Goal: Information Seeking & Learning: Learn about a topic

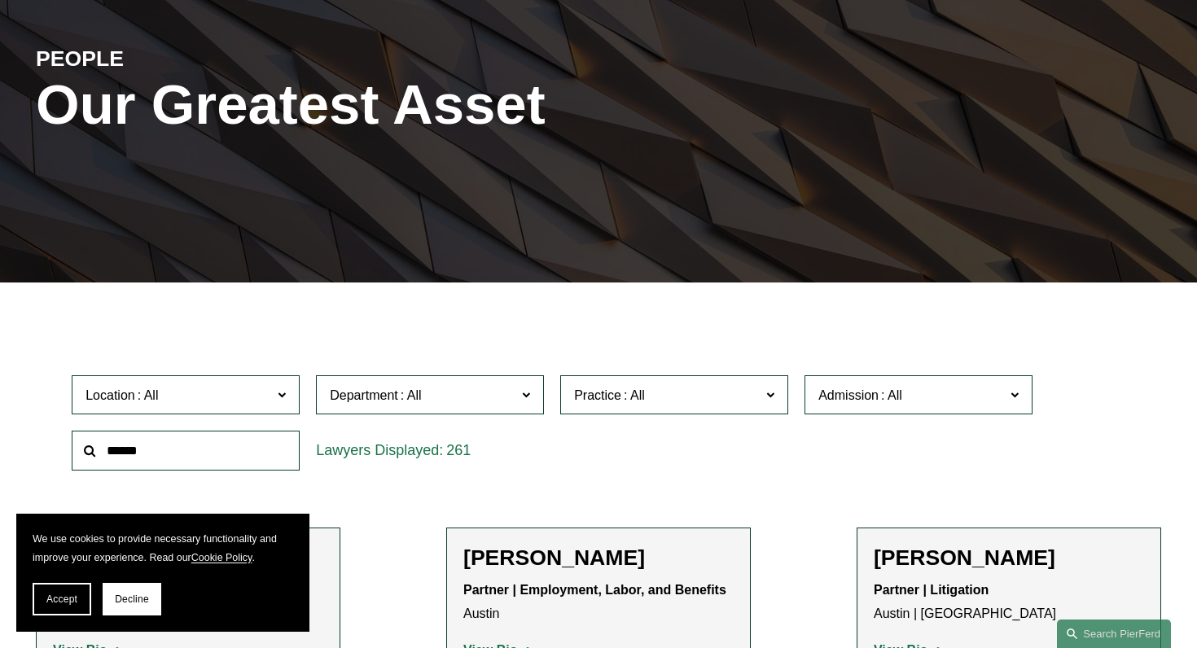
scroll to position [180, 0]
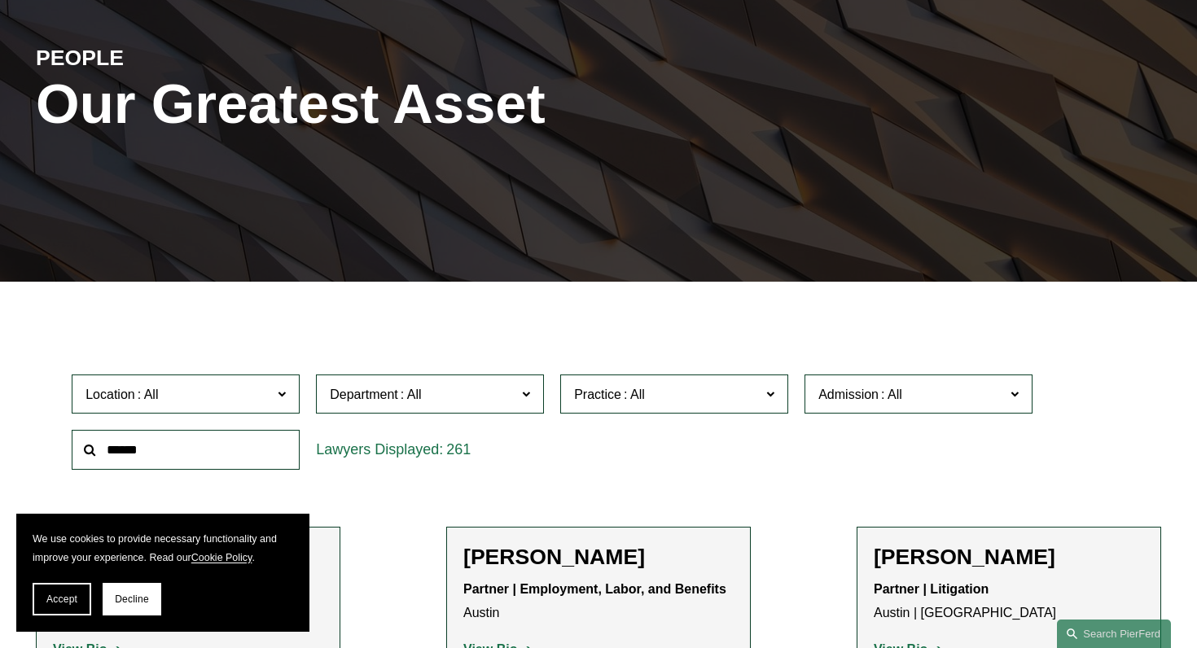
click at [56, 592] on button "Accept" at bounding box center [62, 599] width 59 height 33
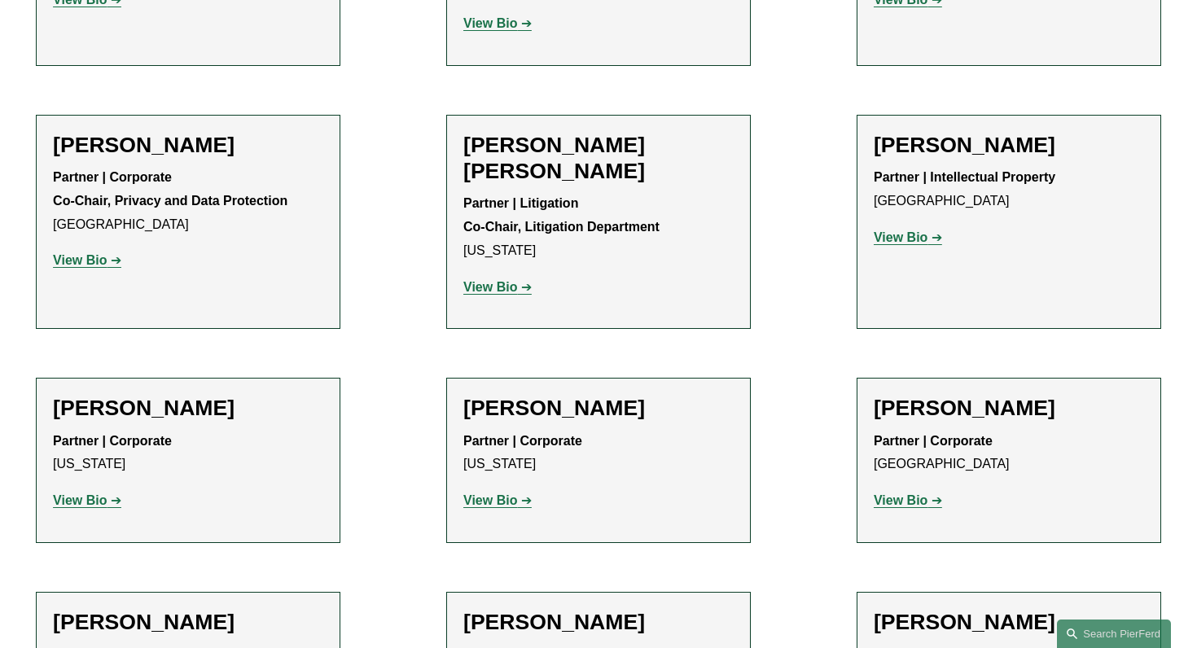
scroll to position [2212, 0]
click at [480, 279] on strong "View Bio" at bounding box center [490, 286] width 54 height 14
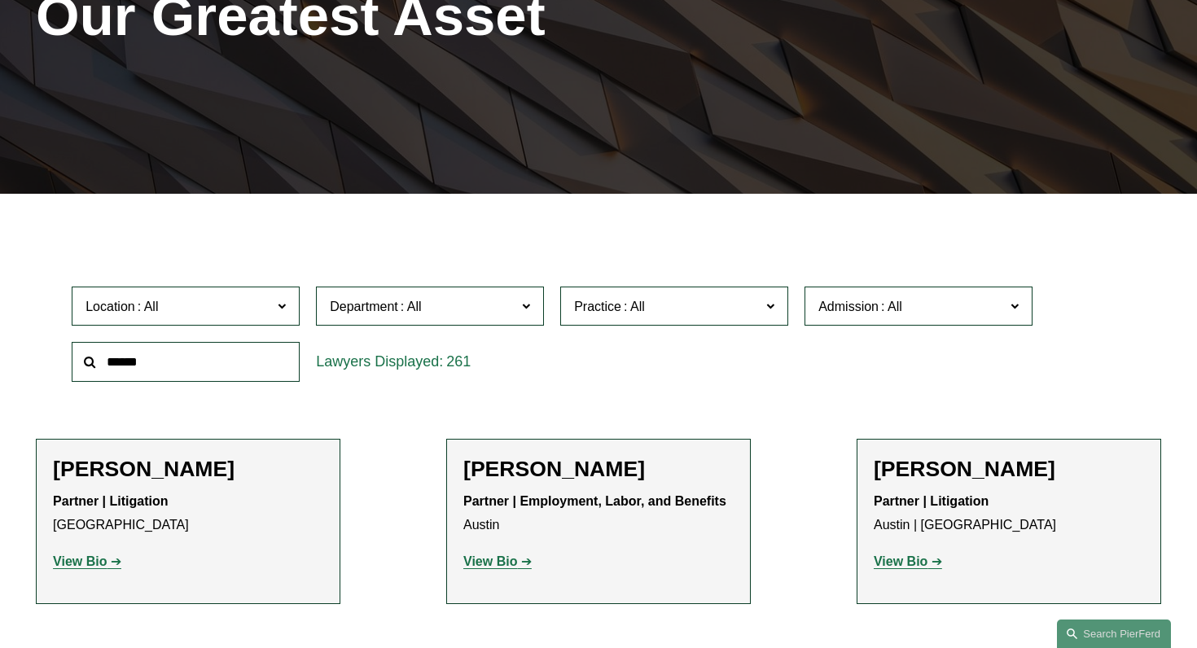
scroll to position [272, 0]
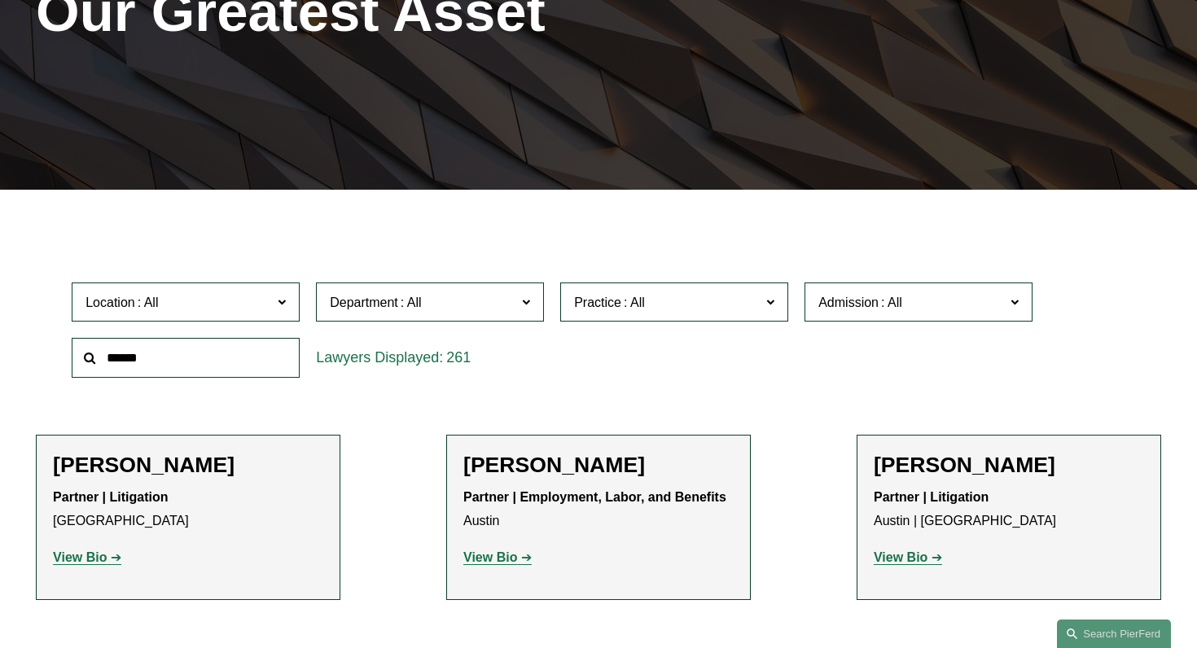
click at [524, 302] on span at bounding box center [526, 301] width 8 height 21
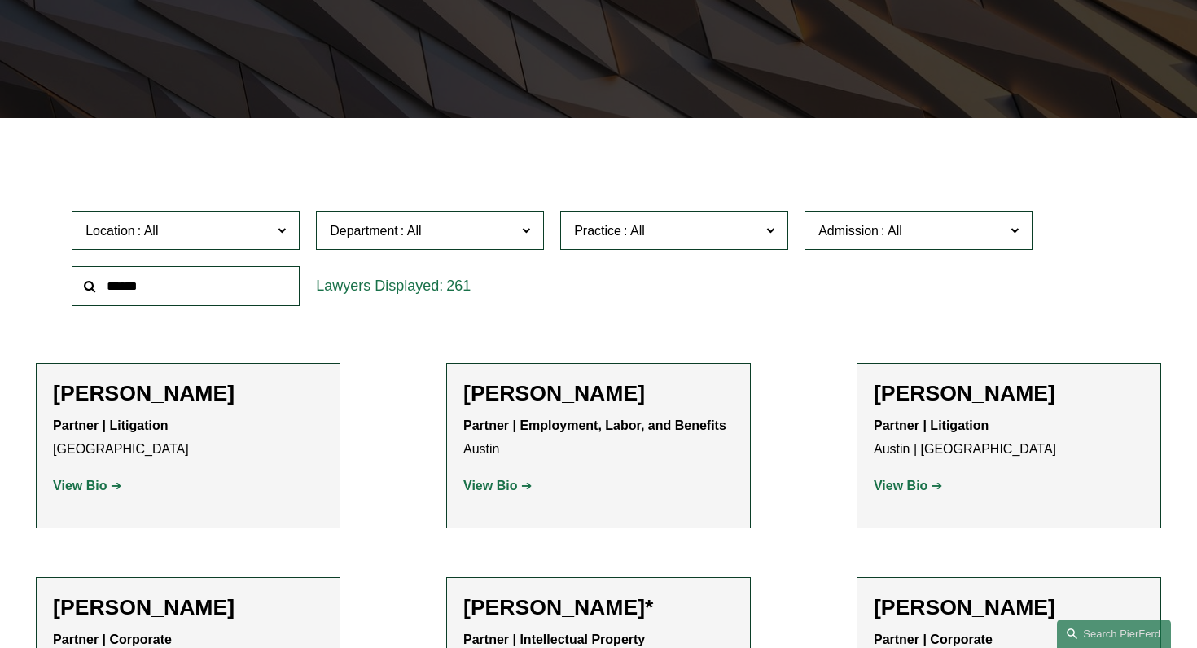
scroll to position [342, 0]
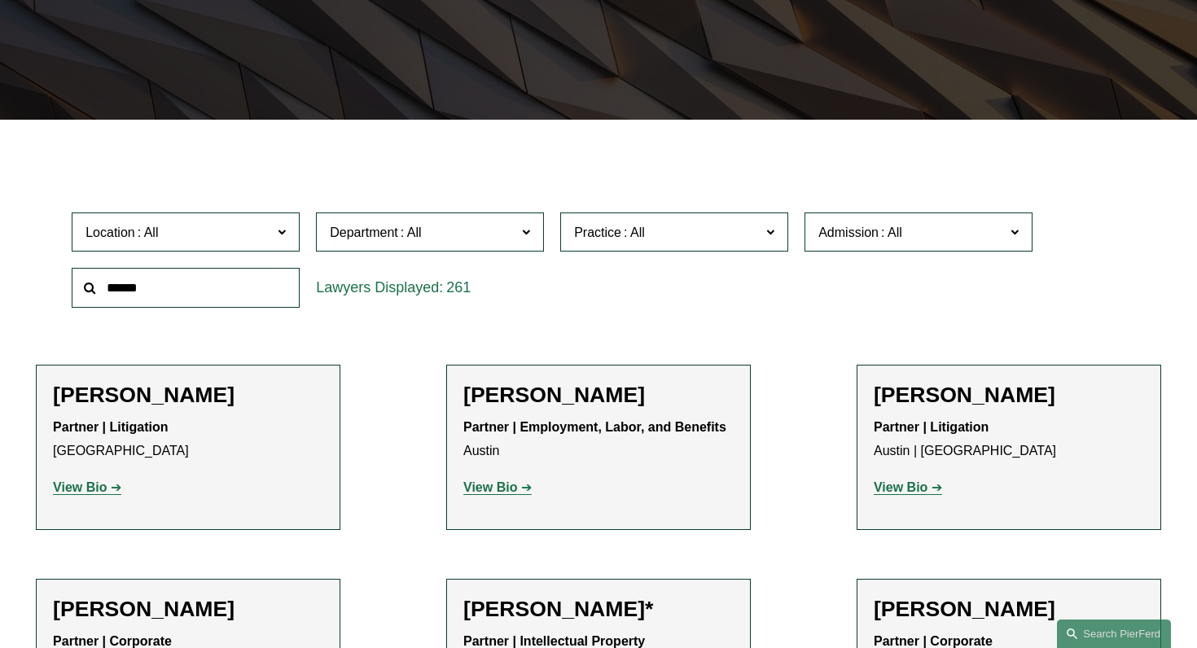
click at [764, 228] on label "Practice" at bounding box center [674, 233] width 228 height 40
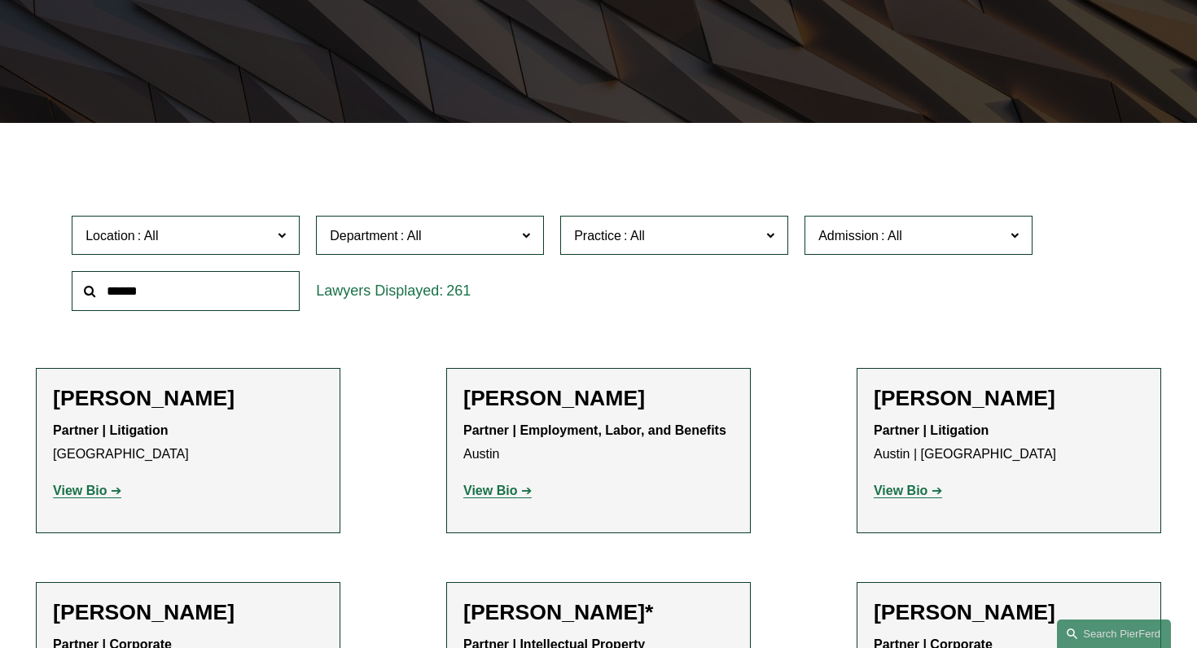
scroll to position [2694, 0]
click at [0, 0] on link "Real Estate" at bounding box center [0, 0] width 0 height 0
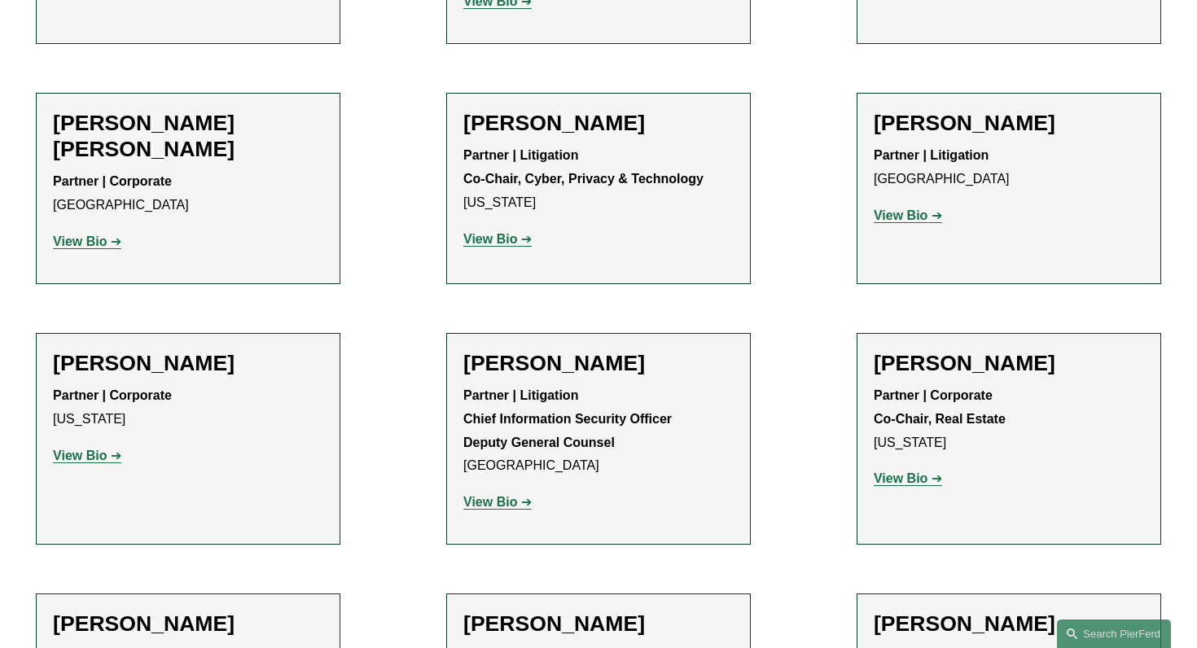
scroll to position [3256, 0]
click at [896, 471] on strong "View Bio" at bounding box center [901, 478] width 54 height 14
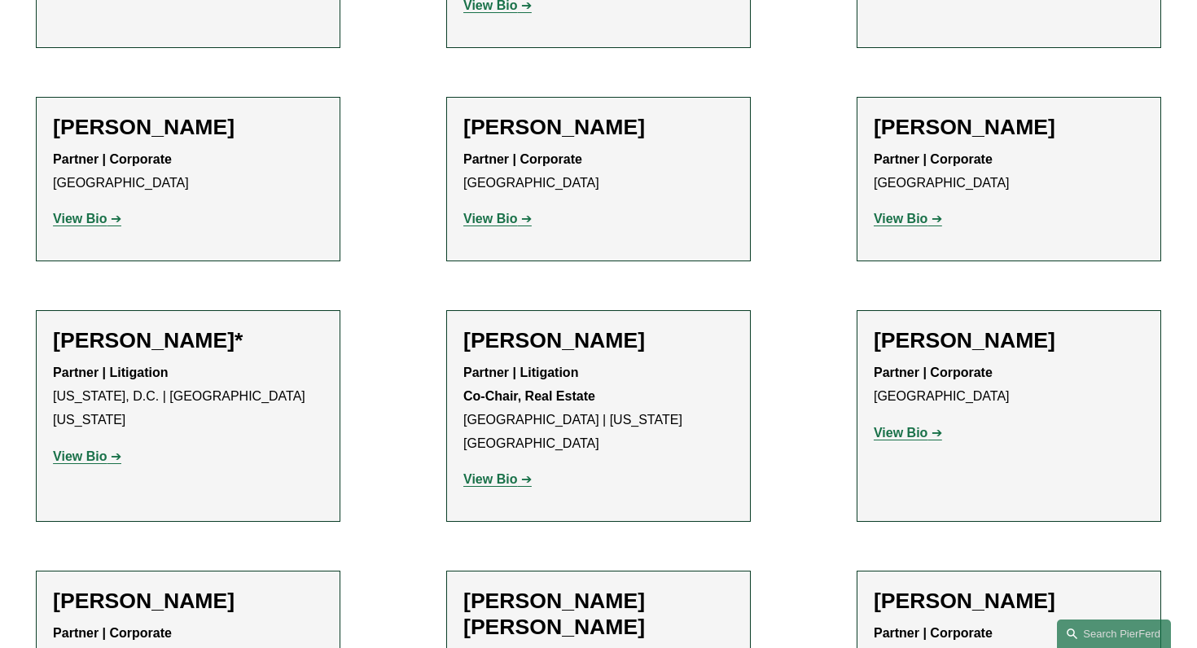
scroll to position [1772, 0]
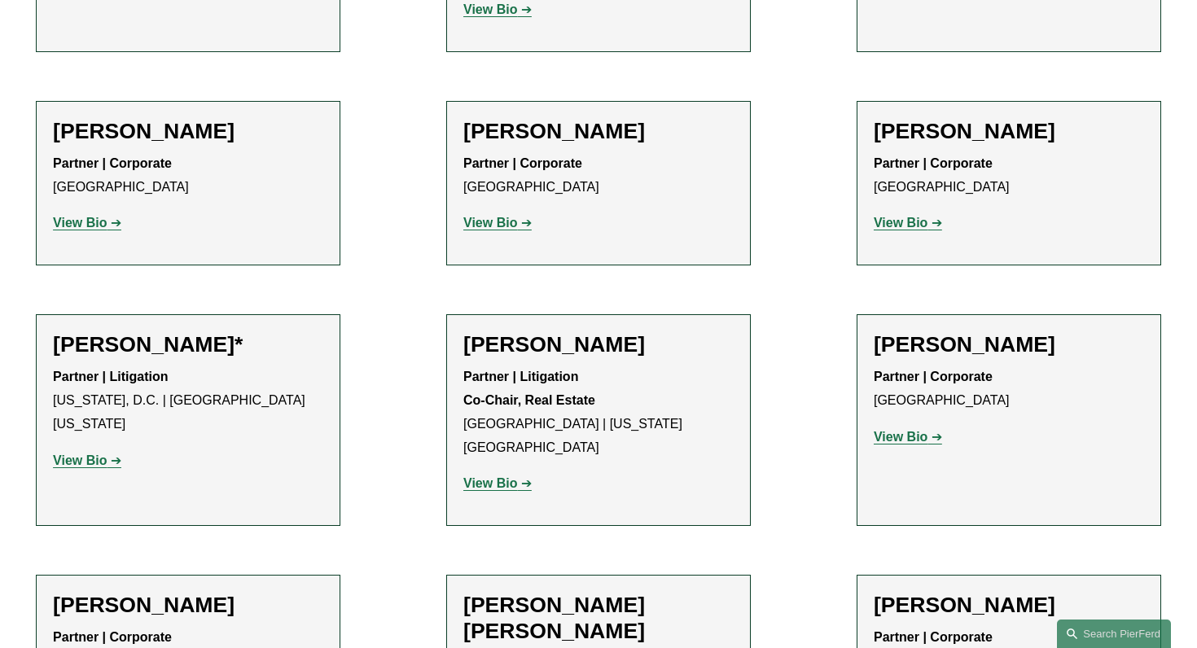
click at [499, 476] on strong "View Bio" at bounding box center [490, 483] width 54 height 14
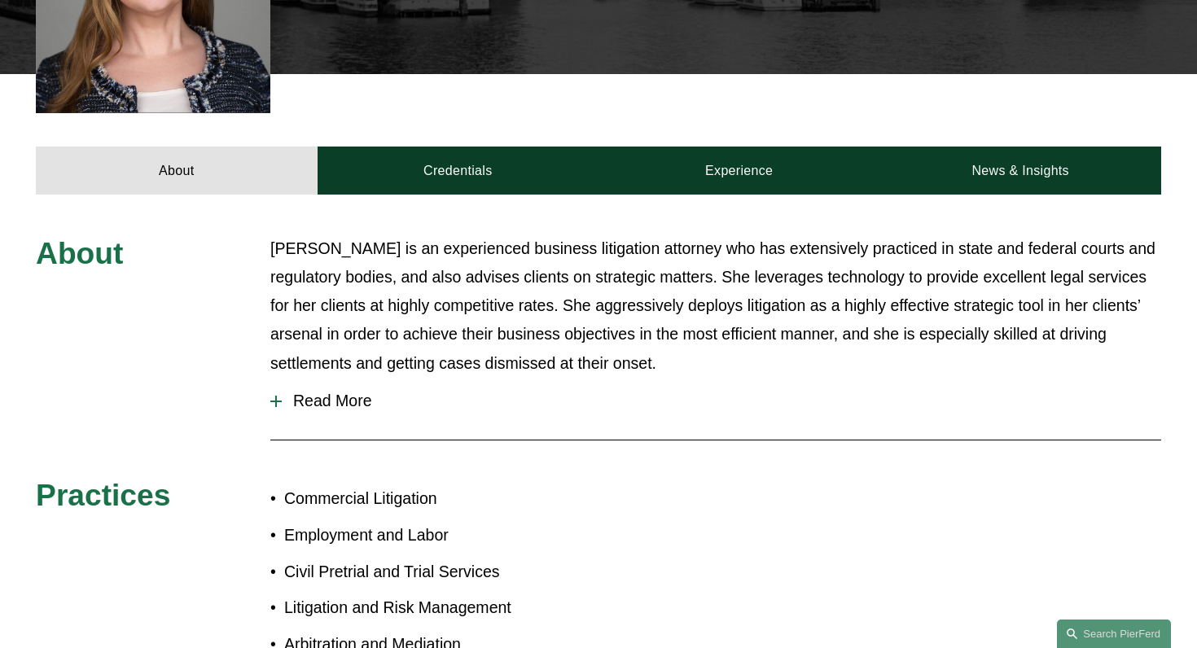
scroll to position [650, 0]
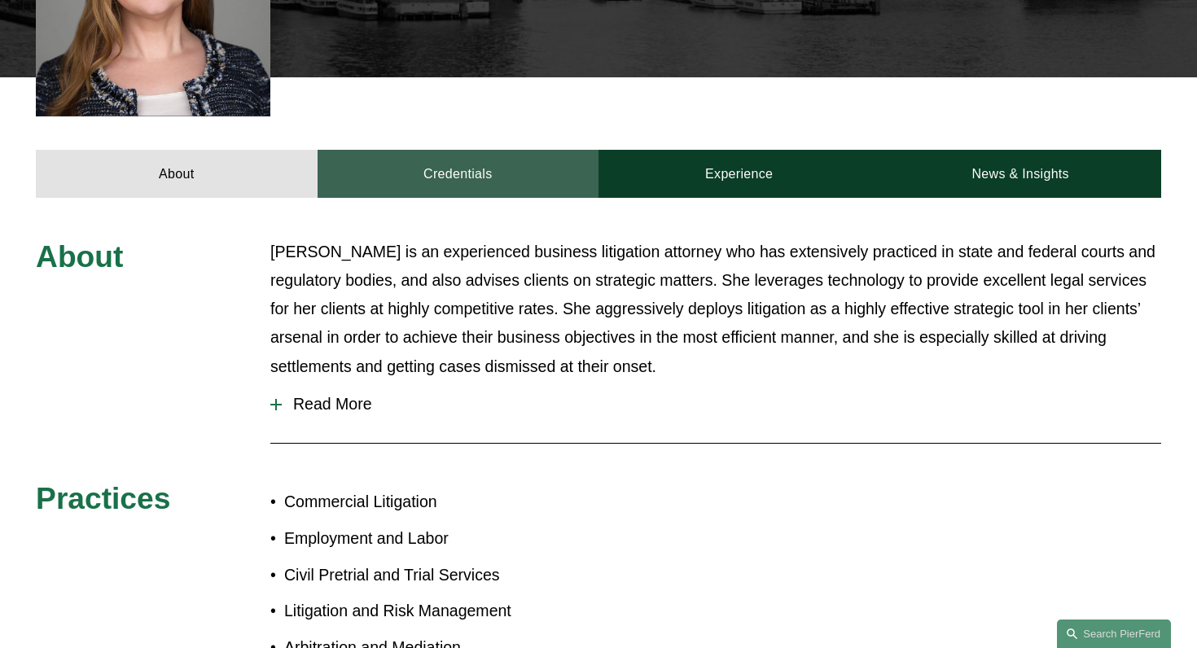
click at [466, 150] on link "Credentials" at bounding box center [458, 174] width 281 height 48
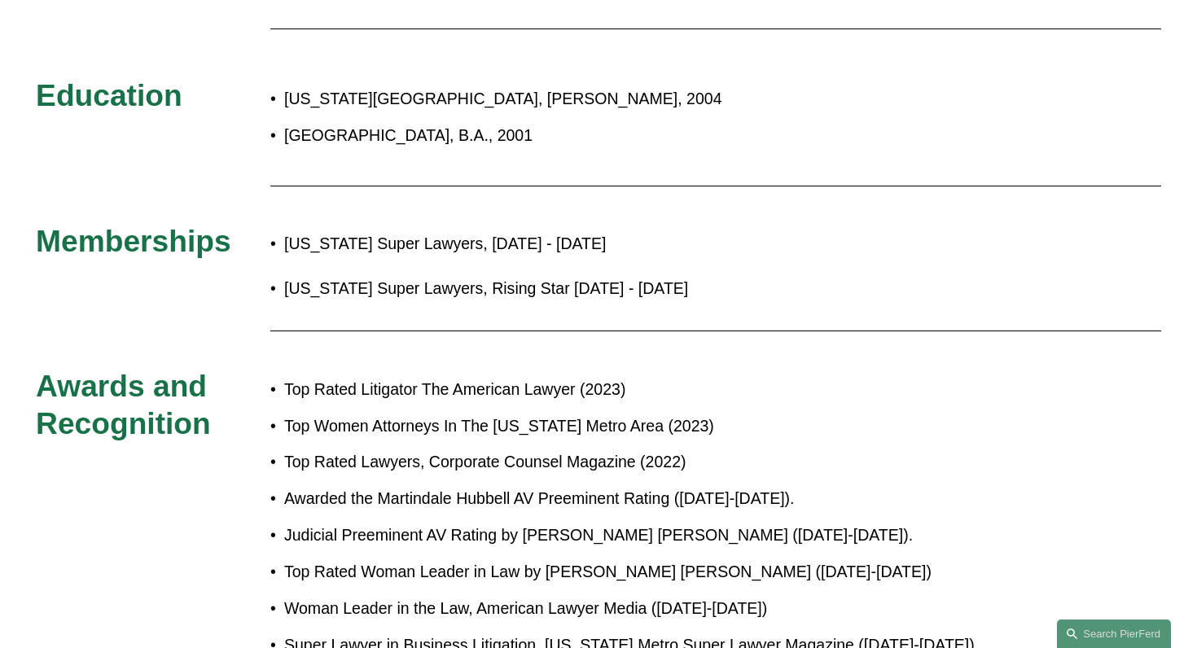
scroll to position [940, 0]
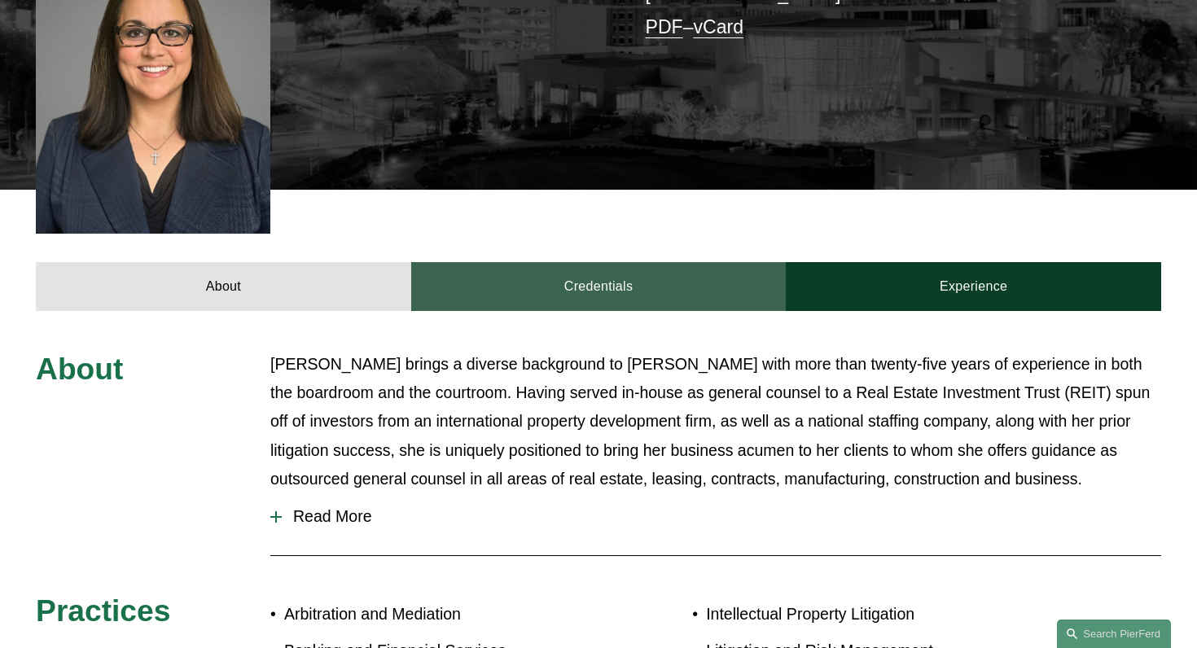
scroll to position [541, 1]
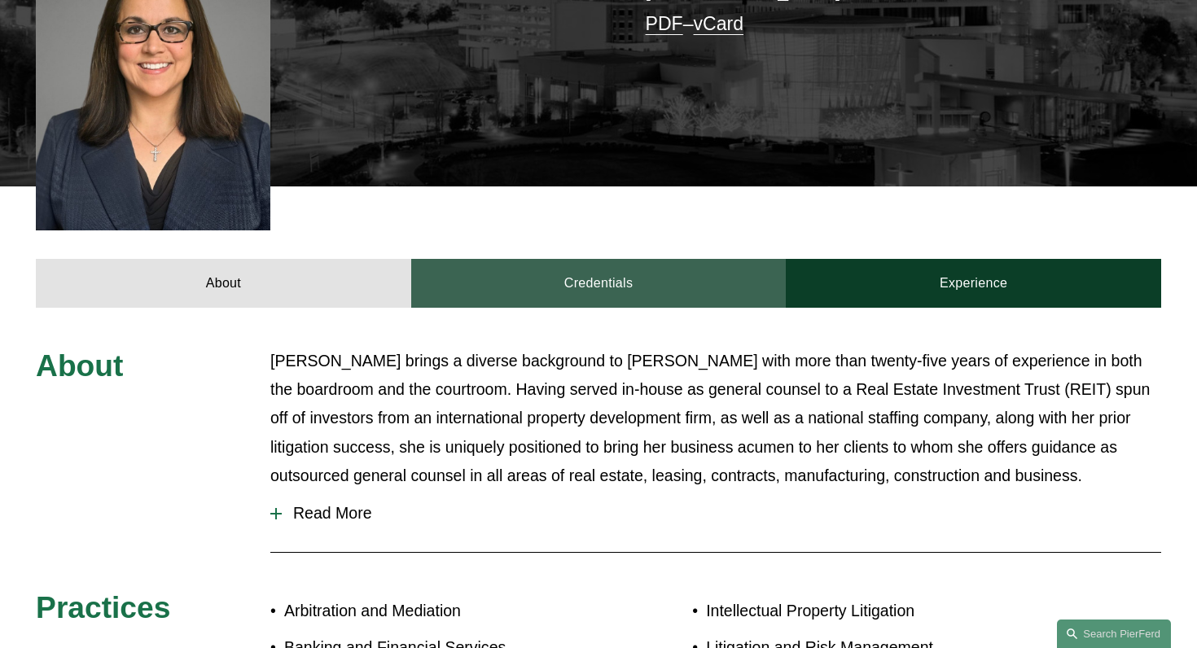
click at [547, 259] on link "Credentials" at bounding box center [598, 283] width 375 height 48
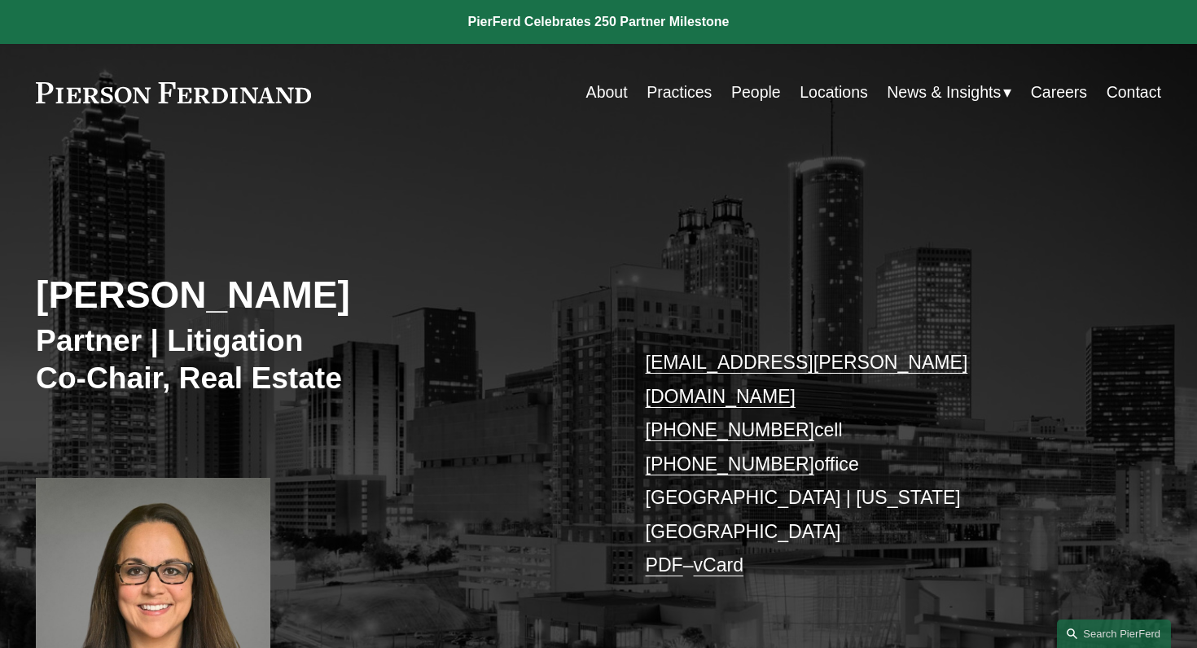
scroll to position [0, 0]
